Goal: Task Accomplishment & Management: Manage account settings

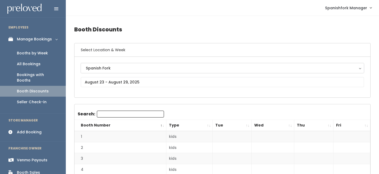
click at [119, 70] on div "Spanish Fork" at bounding box center [222, 68] width 273 height 6
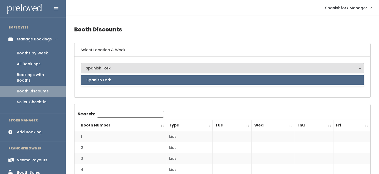
click at [114, 94] on div "Spanish Fork Spanish Fork Spanish Fork" at bounding box center [223, 77] width 296 height 41
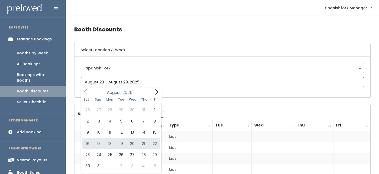
type input "August 16 to August 22"
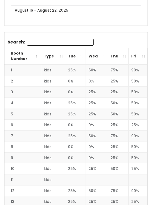
scroll to position [73, 0]
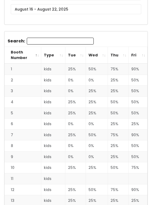
click at [123, 54] on th "Thu" at bounding box center [118, 55] width 21 height 17
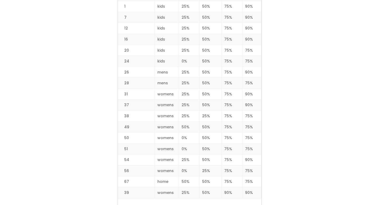
scroll to position [761, 0]
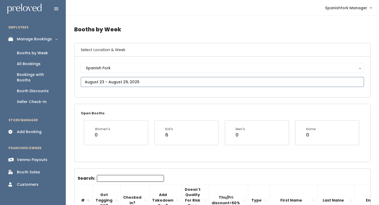
click at [126, 81] on input "text" at bounding box center [222, 82] width 283 height 10
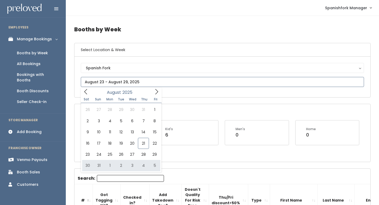
type input "August 30 to September 5"
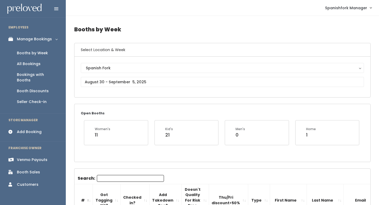
click at [120, 179] on input "Search:" at bounding box center [130, 178] width 67 height 7
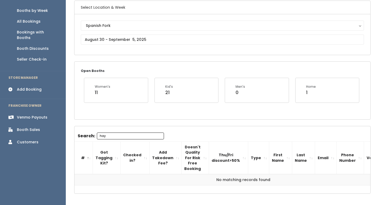
scroll to position [34, 0]
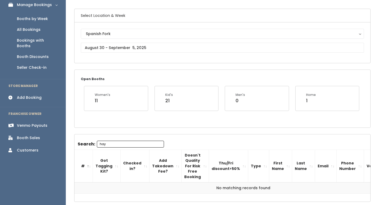
type input "hay"
click at [111, 44] on input "text" at bounding box center [222, 48] width 283 height 10
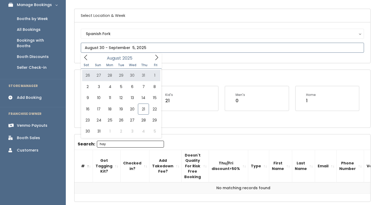
click at [155, 55] on icon at bounding box center [157, 58] width 6 height 6
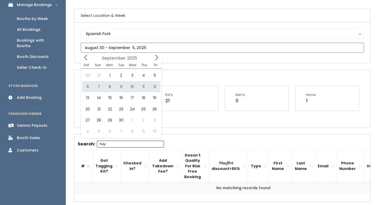
type input "September 6 to September 12"
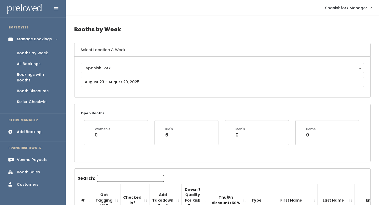
click at [28, 131] on link "Add Booking" at bounding box center [33, 132] width 66 height 12
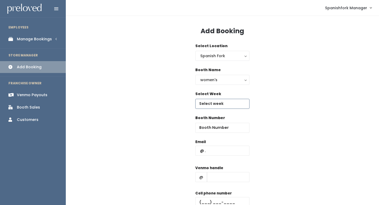
click at [215, 102] on input "text" at bounding box center [222, 104] width 54 height 10
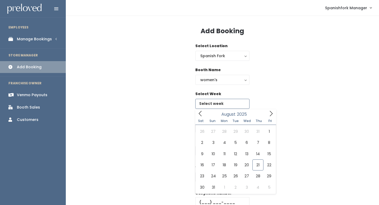
click at [272, 112] on icon at bounding box center [271, 114] width 6 height 6
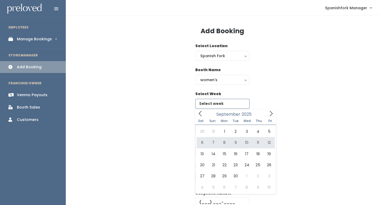
type input "September 6 to September 12"
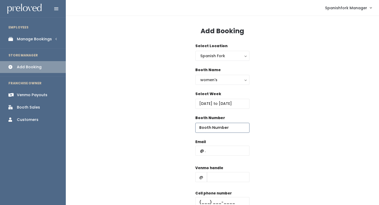
click at [224, 124] on input "number" at bounding box center [222, 128] width 54 height 10
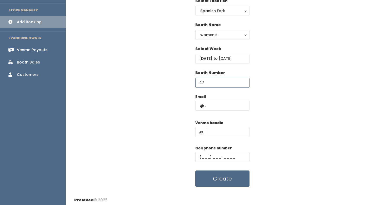
scroll to position [47, 0]
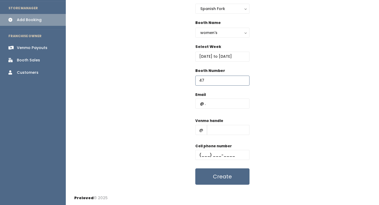
type input "47"
click at [211, 102] on input "text" at bounding box center [222, 103] width 54 height 10
paste input "hayliefullmer@gmail.com"
type input "hayliefullmer@gmail.com"
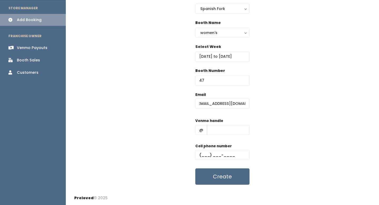
scroll to position [0, 0]
click at [210, 135] on div "Venmo handle @" at bounding box center [222, 128] width 54 height 21
click at [216, 130] on input "text" at bounding box center [228, 130] width 43 height 10
type input "-"
click at [233, 155] on input "text" at bounding box center [222, 155] width 54 height 10
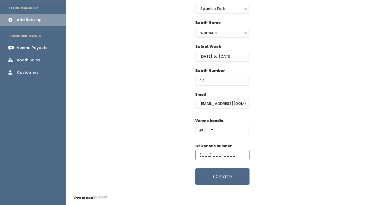
type input "(555) 555-5555"
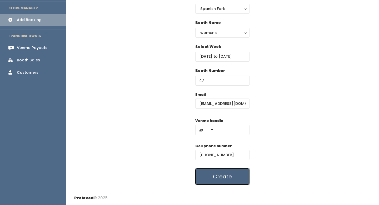
click at [234, 177] on button "Create" at bounding box center [222, 176] width 54 height 16
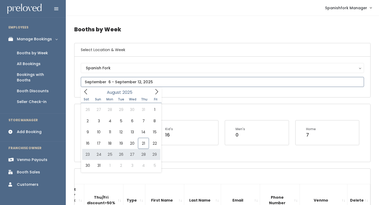
type input "August 23 to August 29"
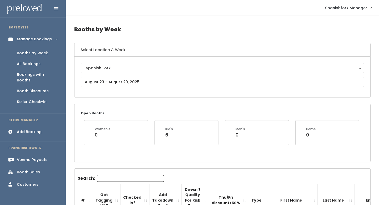
click at [122, 178] on input "Search:" at bounding box center [130, 178] width 67 height 7
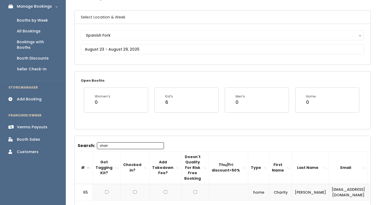
scroll to position [12, 0]
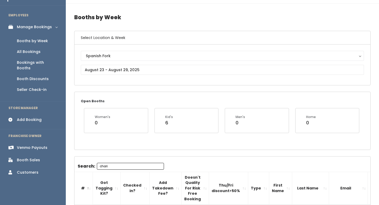
type input "chari"
click at [132, 73] on body "EMPLOYEES Manage Bookings Booths by Week All Bookings Bookings with Booths Boot…" at bounding box center [189, 124] width 379 height 273
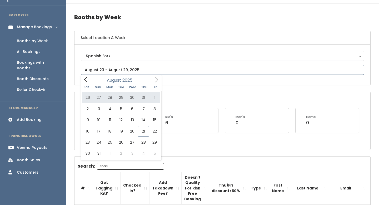
click at [154, 80] on icon at bounding box center [157, 80] width 6 height 6
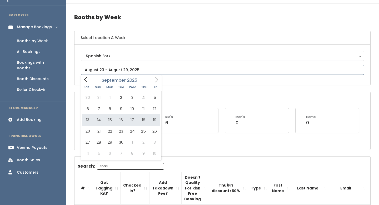
type input "September 13 to September 19"
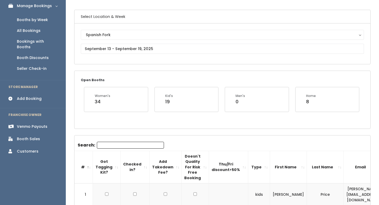
scroll to position [18, 0]
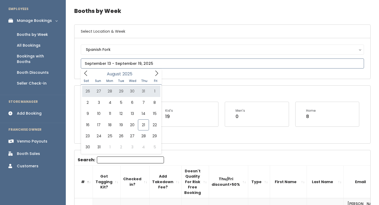
click at [154, 70] on icon at bounding box center [157, 73] width 6 height 6
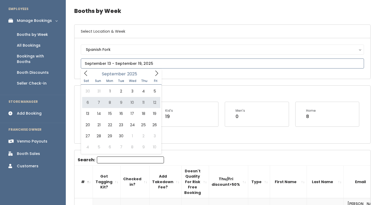
type input "September 6 to September 12"
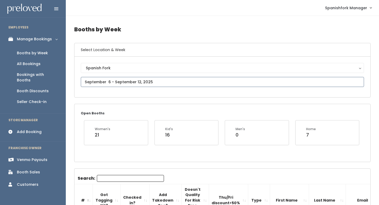
click at [113, 78] on input "text" at bounding box center [222, 82] width 283 height 10
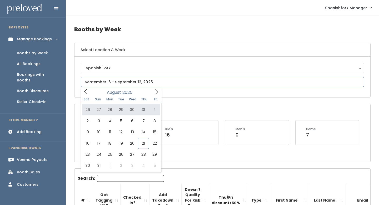
click at [155, 92] on icon at bounding box center [157, 92] width 6 height 6
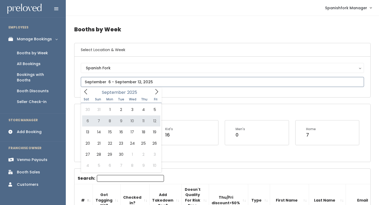
type input "September 6 to September 12"
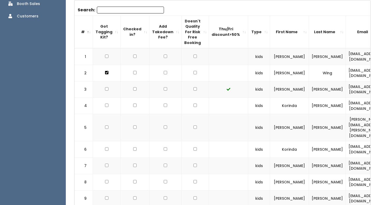
scroll to position [156, 0]
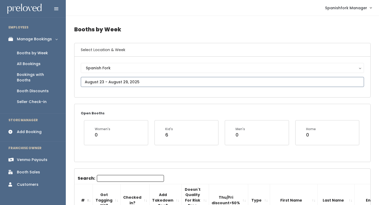
click at [119, 82] on input "text" at bounding box center [222, 82] width 283 height 10
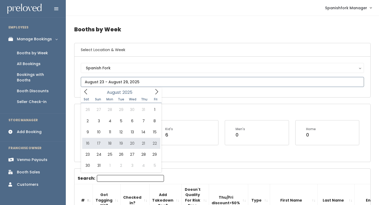
type input "[DATE] to [DATE]"
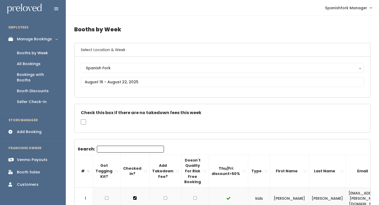
click at [197, 169] on th "Doesn't Quality For Risk Free Booking" at bounding box center [195, 171] width 27 height 33
click at [235, 171] on th "Thu/Fri discount>50%" at bounding box center [228, 171] width 39 height 33
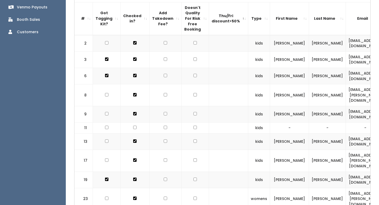
scroll to position [176, 0]
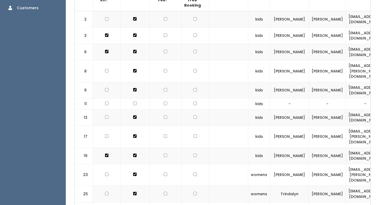
click at [190, 21] on td at bounding box center [195, 19] width 27 height 17
click at [194, 18] on input "checkbox" at bounding box center [195, 18] width 3 height 3
checkbox input "true"
click at [191, 33] on td at bounding box center [195, 35] width 27 height 16
click at [194, 36] on input "checkbox" at bounding box center [195, 34] width 3 height 3
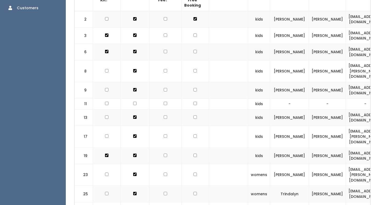
checkbox input "true"
click at [194, 21] on input "checkbox" at bounding box center [195, 18] width 3 height 3
checkbox input "true"
click at [194, 37] on input "checkbox" at bounding box center [195, 34] width 3 height 3
checkbox input "true"
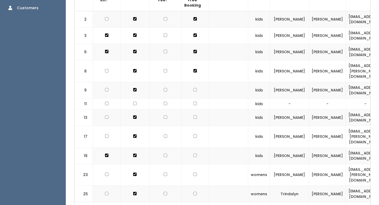
click at [194, 21] on input "checkbox" at bounding box center [195, 18] width 3 height 3
checkbox input "true"
click at [194, 37] on input "checkbox" at bounding box center [195, 34] width 3 height 3
checkbox input "true"
click at [194, 21] on input "checkbox" at bounding box center [195, 18] width 3 height 3
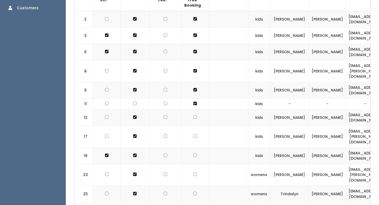
checkbox input "true"
click at [194, 37] on input "checkbox" at bounding box center [195, 34] width 3 height 3
checkbox input "true"
click at [194, 21] on input "checkbox" at bounding box center [195, 18] width 3 height 3
checkbox input "true"
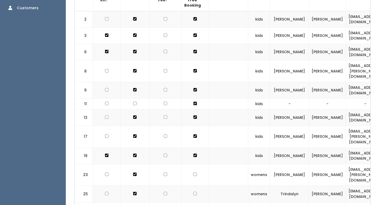
click at [194, 37] on input "checkbox" at bounding box center [195, 34] width 3 height 3
checkbox input "true"
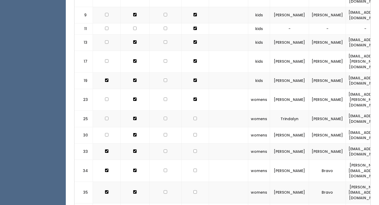
scroll to position [258, 0]
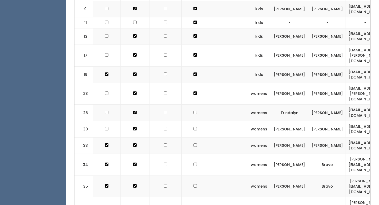
checkbox input "true"
click at [190, 137] on td at bounding box center [195, 145] width 27 height 16
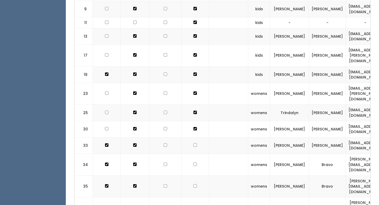
checkbox input "true"
click at [192, 154] on td at bounding box center [195, 165] width 27 height 22
checkbox input "true"
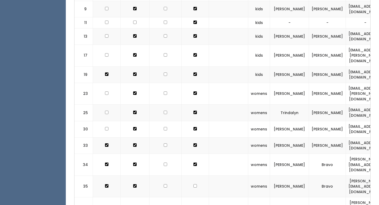
checkbox input "true"
click at [190, 197] on td at bounding box center [195, 208] width 27 height 22
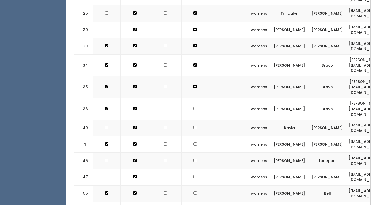
scroll to position [358, 0]
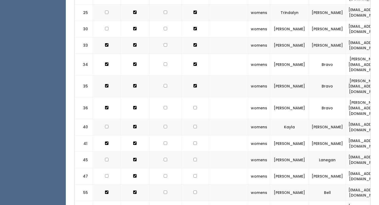
checkbox input "true"
click at [191, 119] on td at bounding box center [195, 127] width 27 height 16
checkbox input "true"
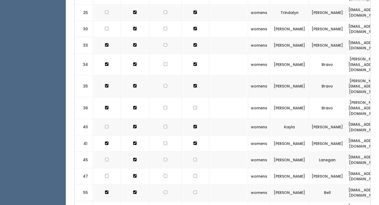
checkbox input "true"
click at [190, 152] on td at bounding box center [195, 160] width 27 height 16
click at [191, 168] on td at bounding box center [195, 176] width 27 height 16
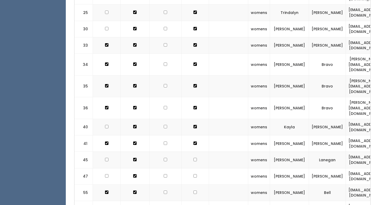
checkbox input "true"
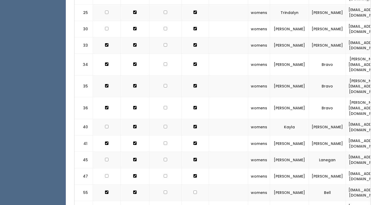
checkbox input "true"
click at [191, 201] on td at bounding box center [195, 209] width 27 height 16
checkbox input "true"
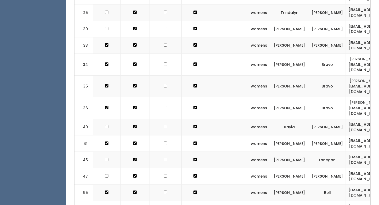
checkbox input "true"
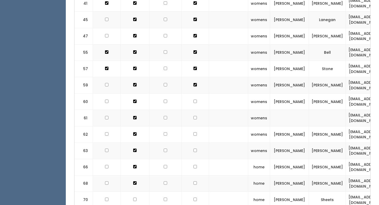
scroll to position [500, 0]
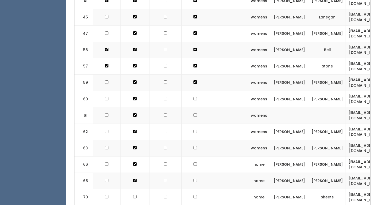
checkbox input "true"
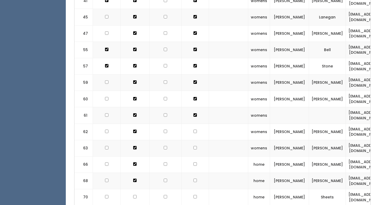
checkbox input "true"
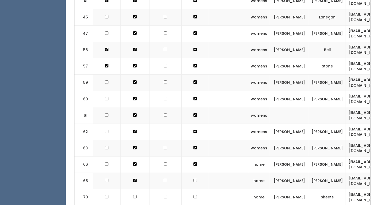
click at [190, 173] on td at bounding box center [195, 181] width 27 height 16
checkbox input "true"
click at [190, 189] on td at bounding box center [195, 197] width 27 height 16
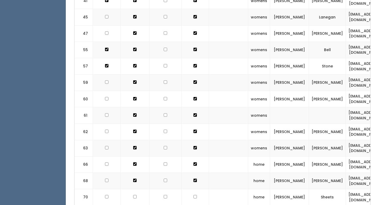
checkbox input "true"
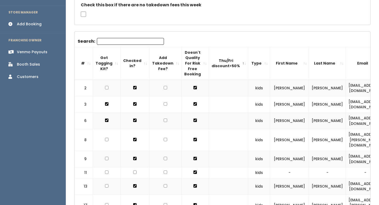
scroll to position [0, 0]
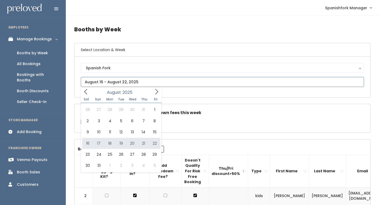
type input "August 16 to August 22"
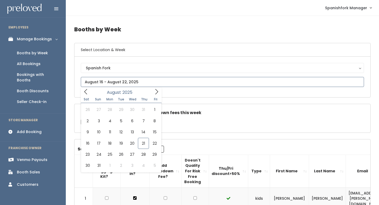
click at [124, 81] on input "text" at bounding box center [222, 82] width 283 height 10
type input "[DATE] to [DATE]"
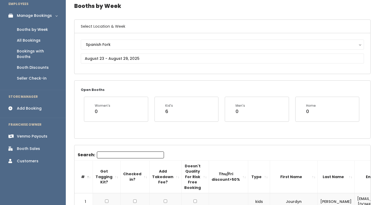
scroll to position [4, 0]
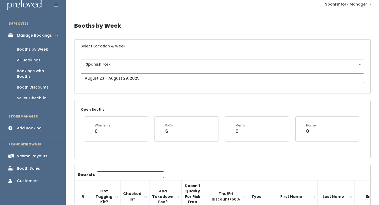
click at [127, 73] on input "text" at bounding box center [222, 78] width 283 height 10
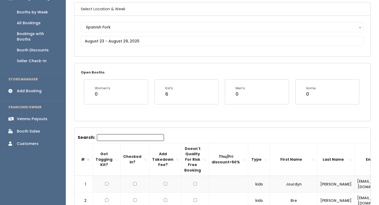
scroll to position [66, 0]
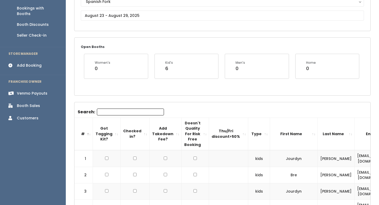
drag, startPoint x: 85, startPoint y: 158, endPoint x: 118, endPoint y: 169, distance: 34.1
click at [87, 156] on td "1" at bounding box center [84, 158] width 18 height 17
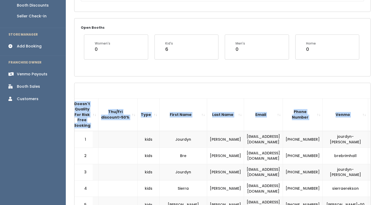
scroll to position [0, 140]
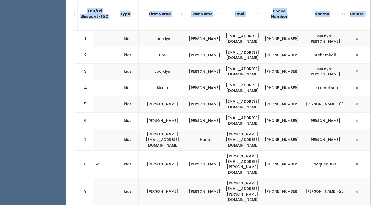
drag, startPoint x: 82, startPoint y: 159, endPoint x: 344, endPoint y: 205, distance: 265.7
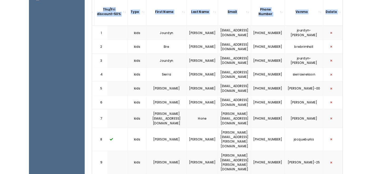
scroll to position [186, 0]
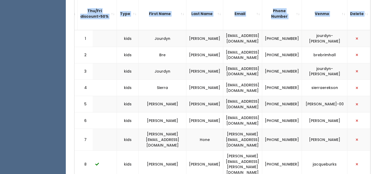
click at [80, 36] on td "1" at bounding box center [84, 38] width 18 height 17
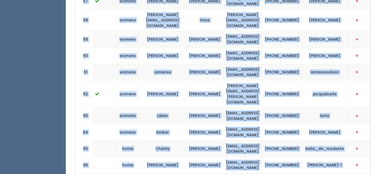
scroll to position [1278, 0]
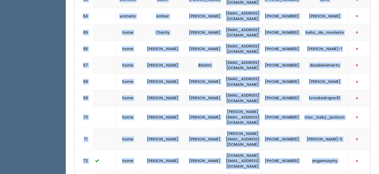
drag, startPoint x: 80, startPoint y: 37, endPoint x: 342, endPoint y: 128, distance: 277.4
copy tbody "1 kids [PERSON_NAME] [EMAIL_ADDRESS][DOMAIN_NAME] [PHONE_NUMBER] jourdyn-[PERSO…"
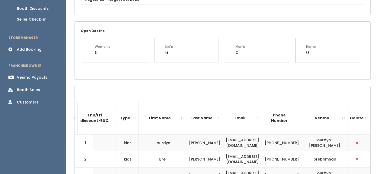
scroll to position [0, 0]
